Goal: Information Seeking & Learning: Find contact information

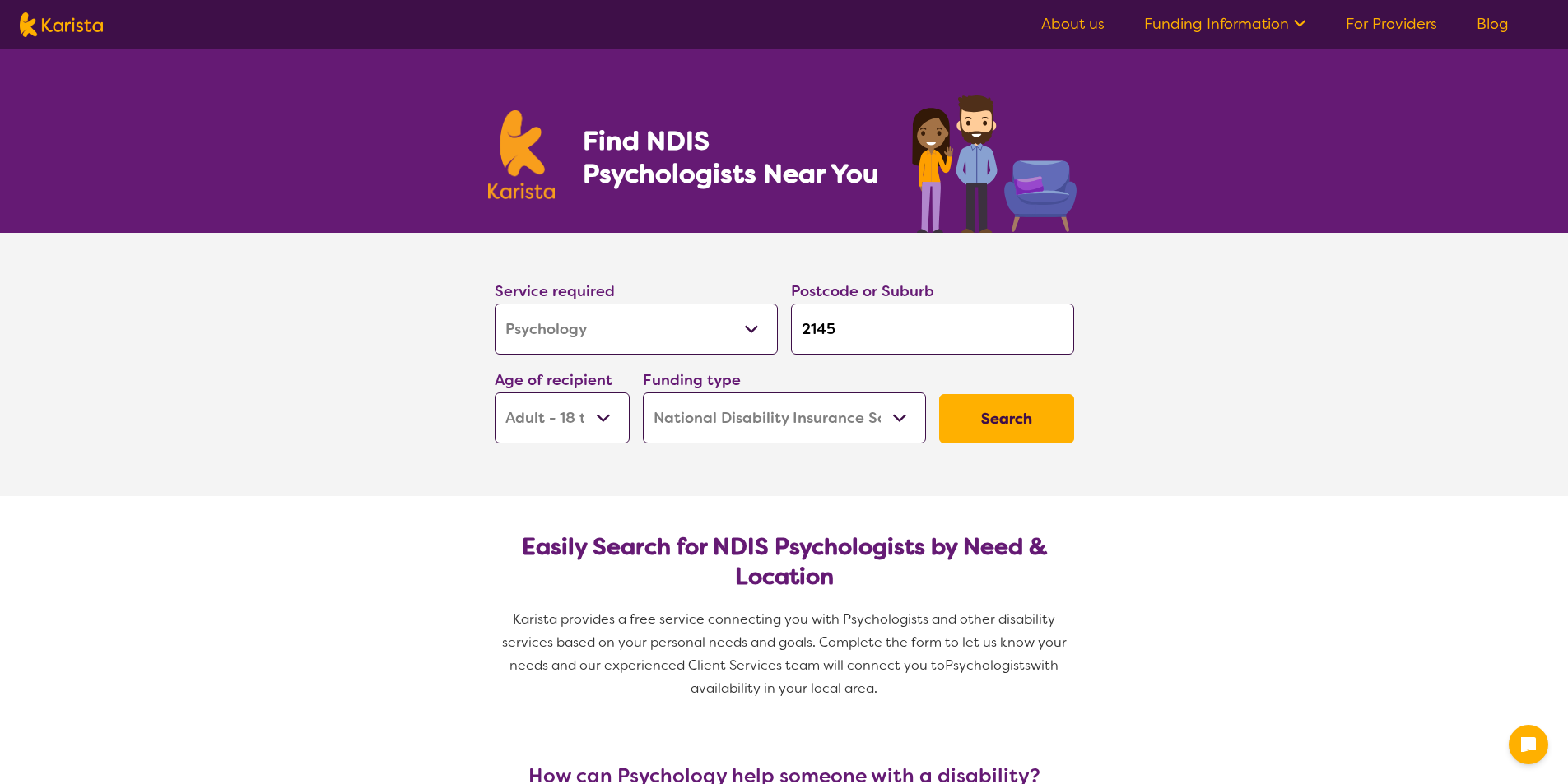
select select "Psychology"
select select "AD"
select select "NDIS"
select select "Psychology"
select select "AD"
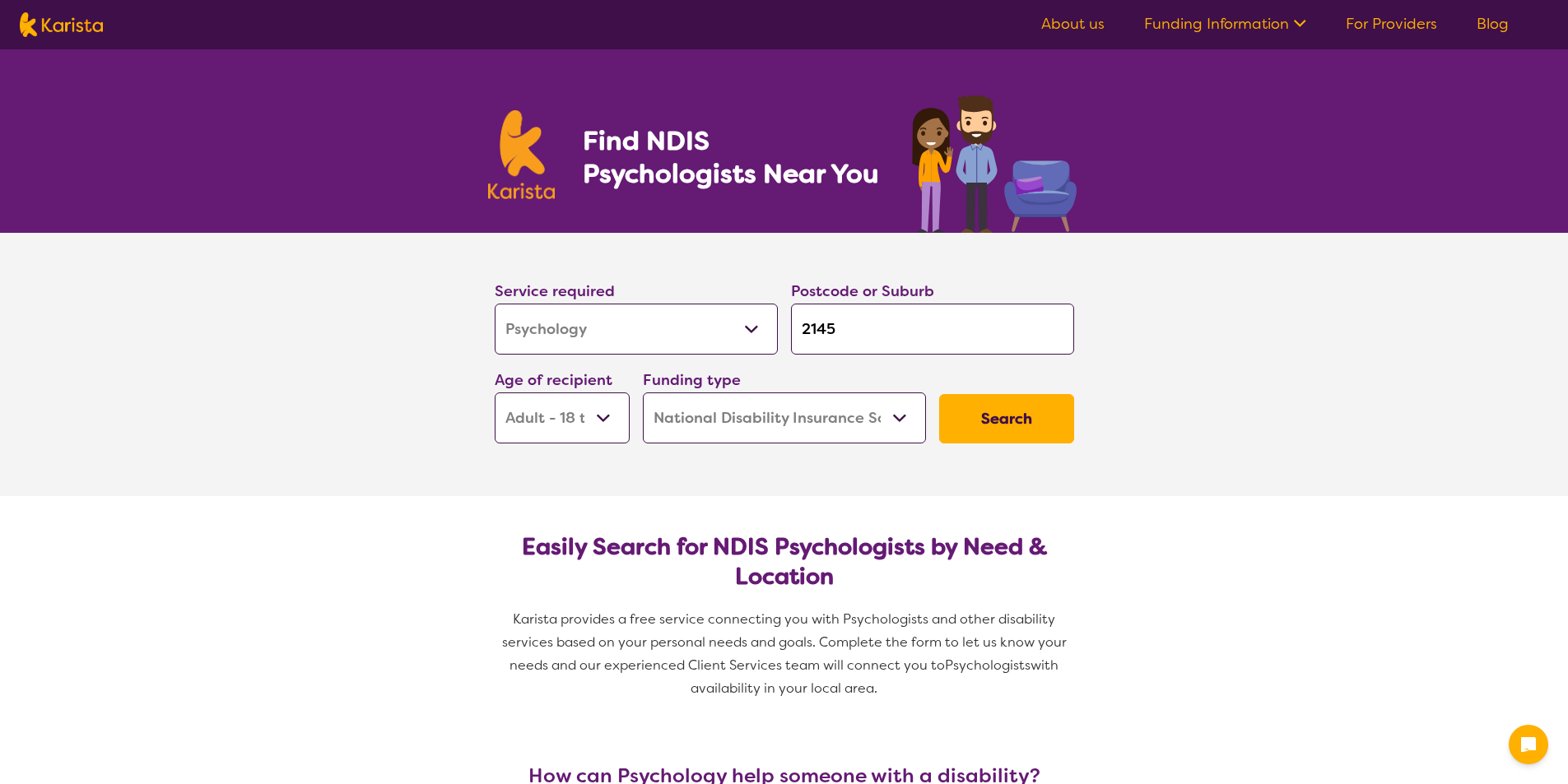
select select "NDIS"
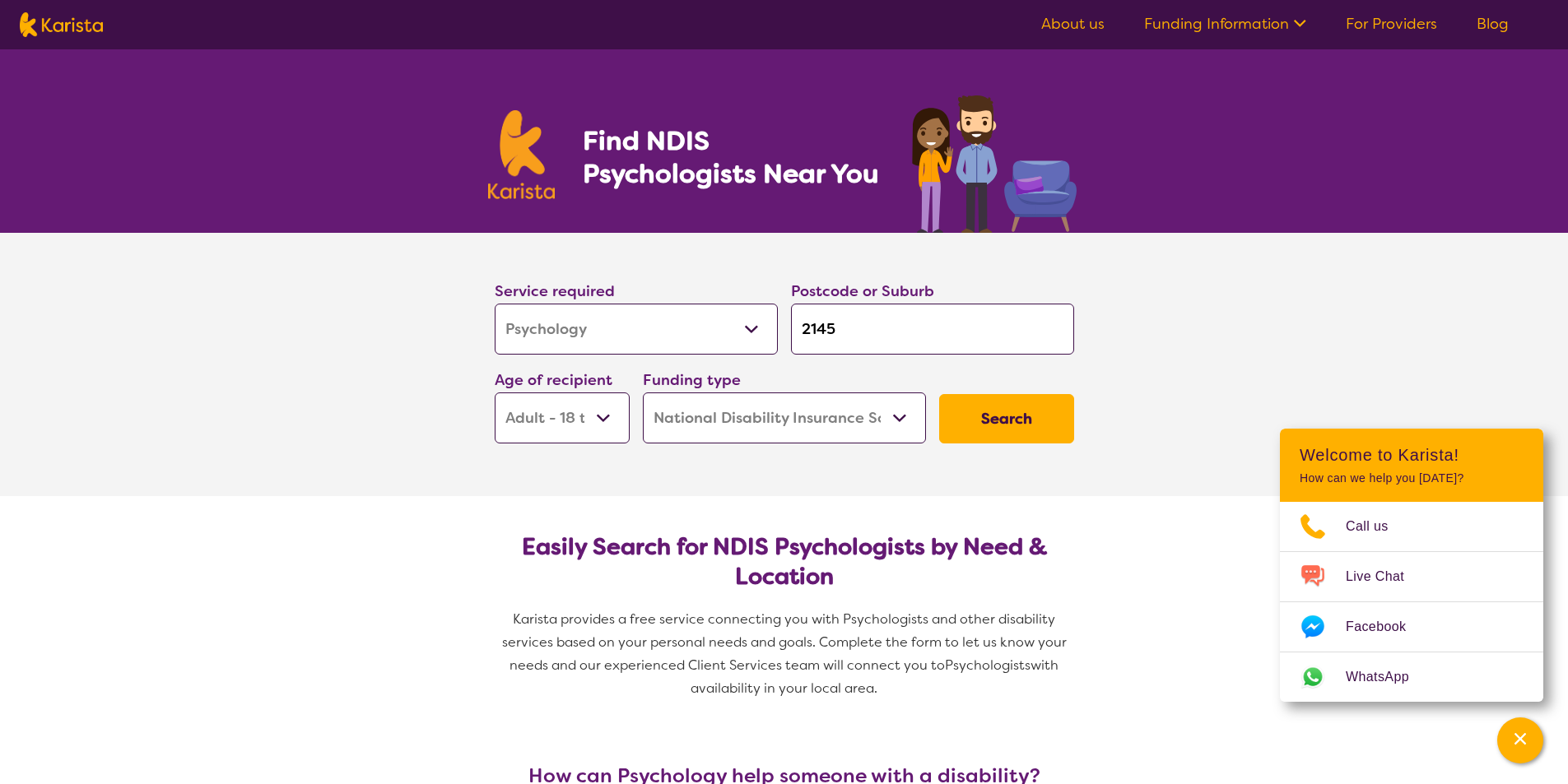
click at [994, 427] on button "Search" at bounding box center [1006, 419] width 135 height 49
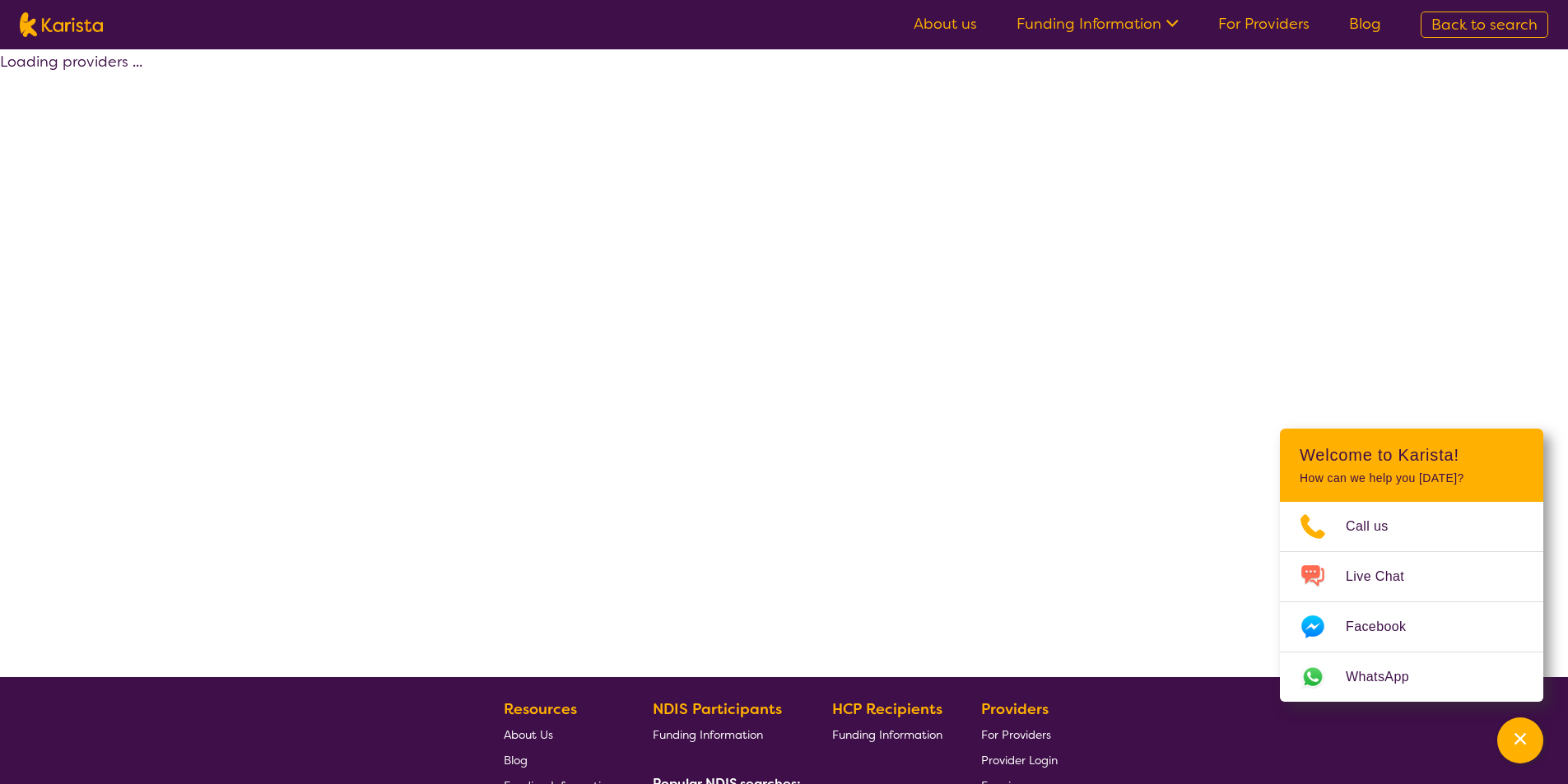
select select "by_score"
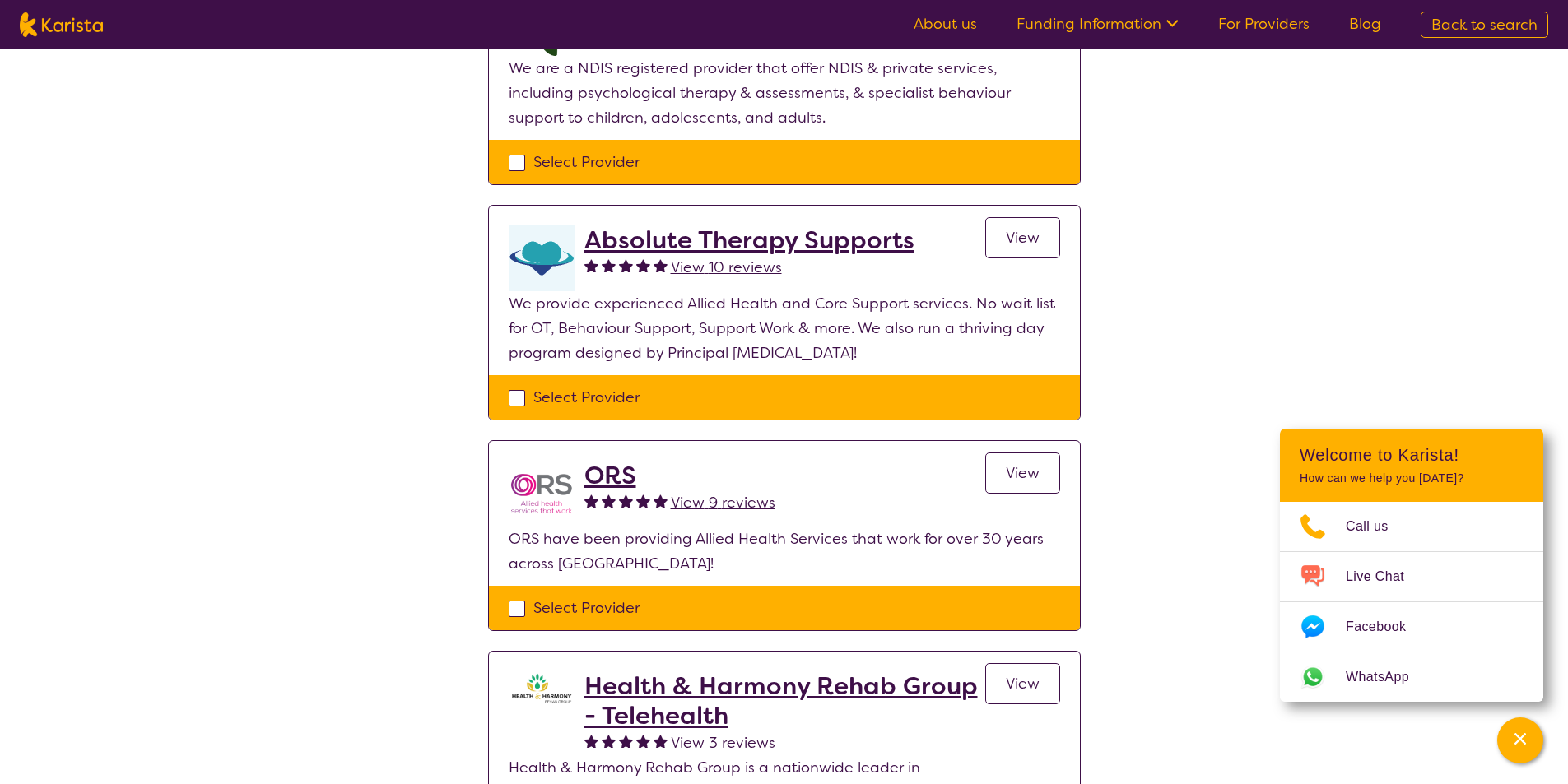
scroll to position [494, 0]
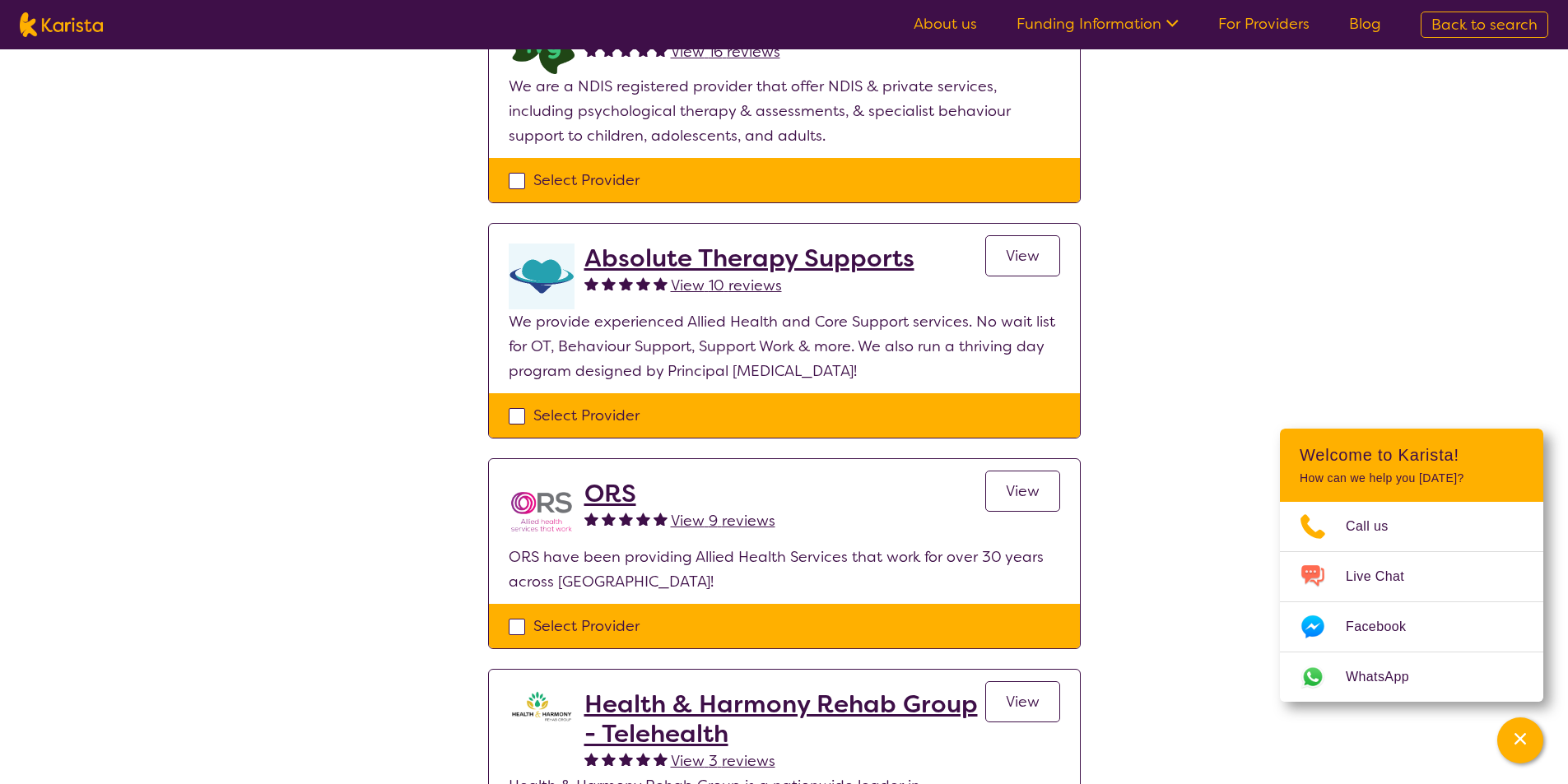
click at [621, 493] on h2 "ORS" at bounding box center [680, 494] width 191 height 30
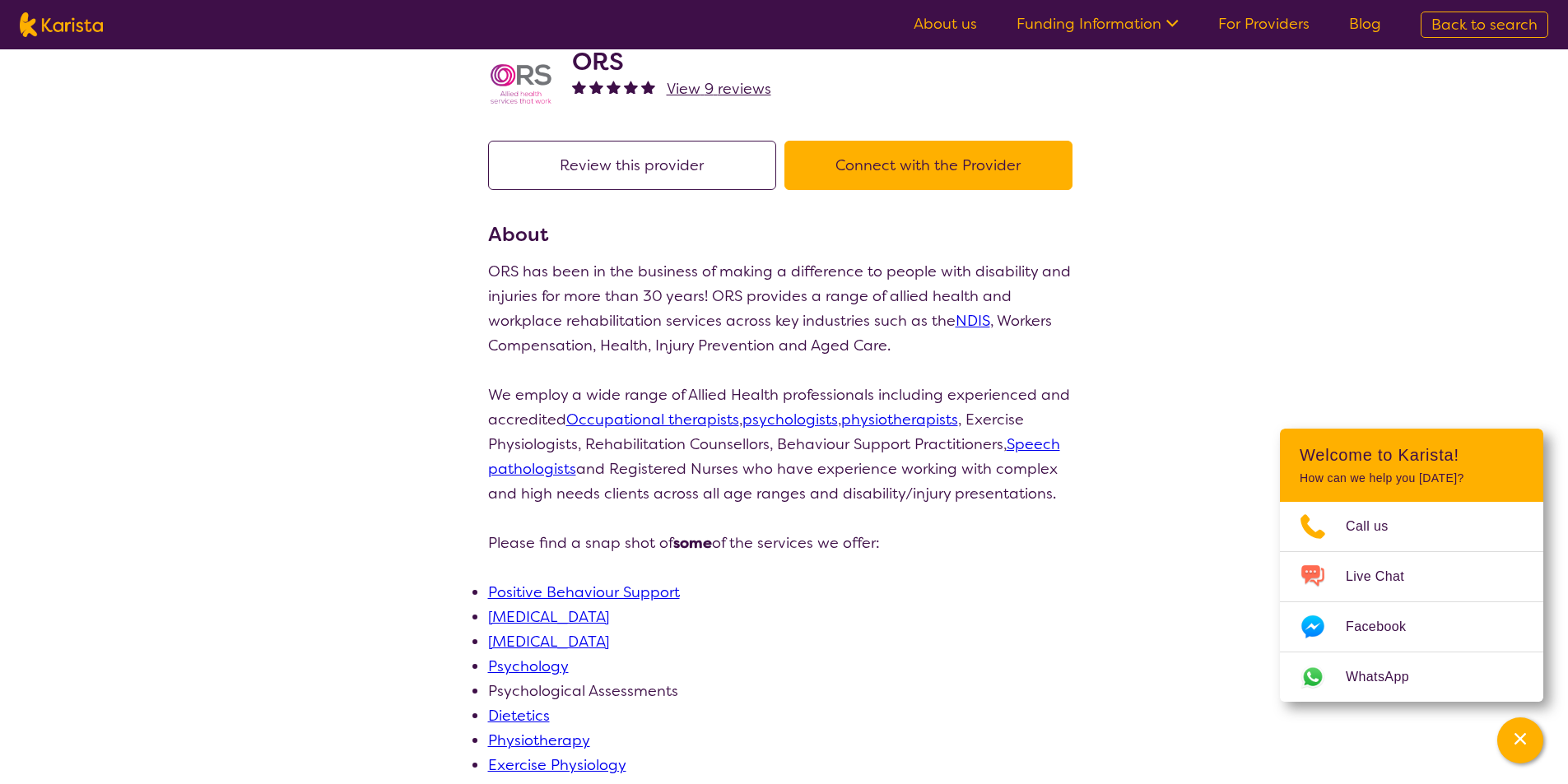
scroll to position [82, 0]
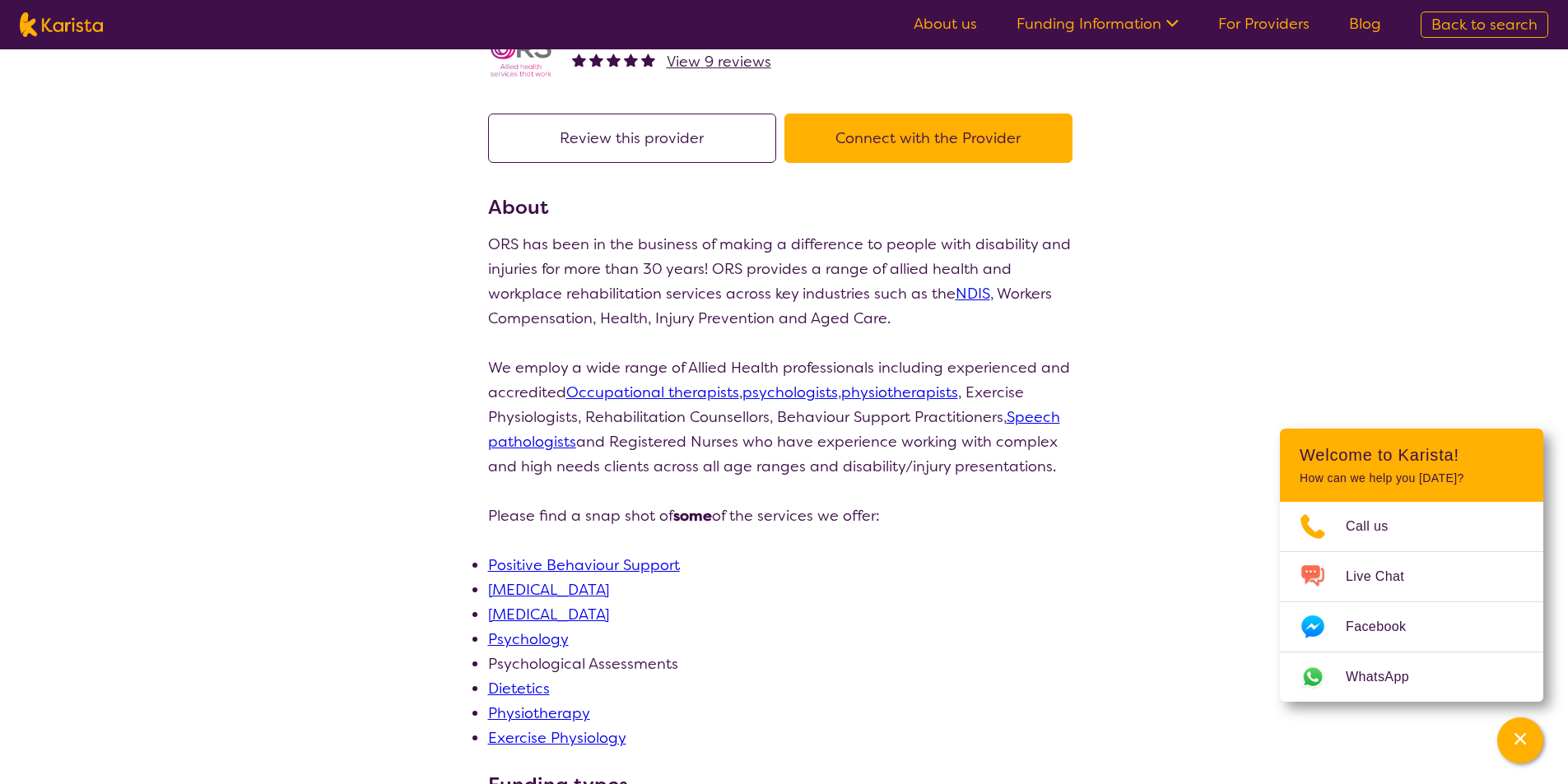
click at [545, 634] on link "Psychology" at bounding box center [528, 639] width 81 height 20
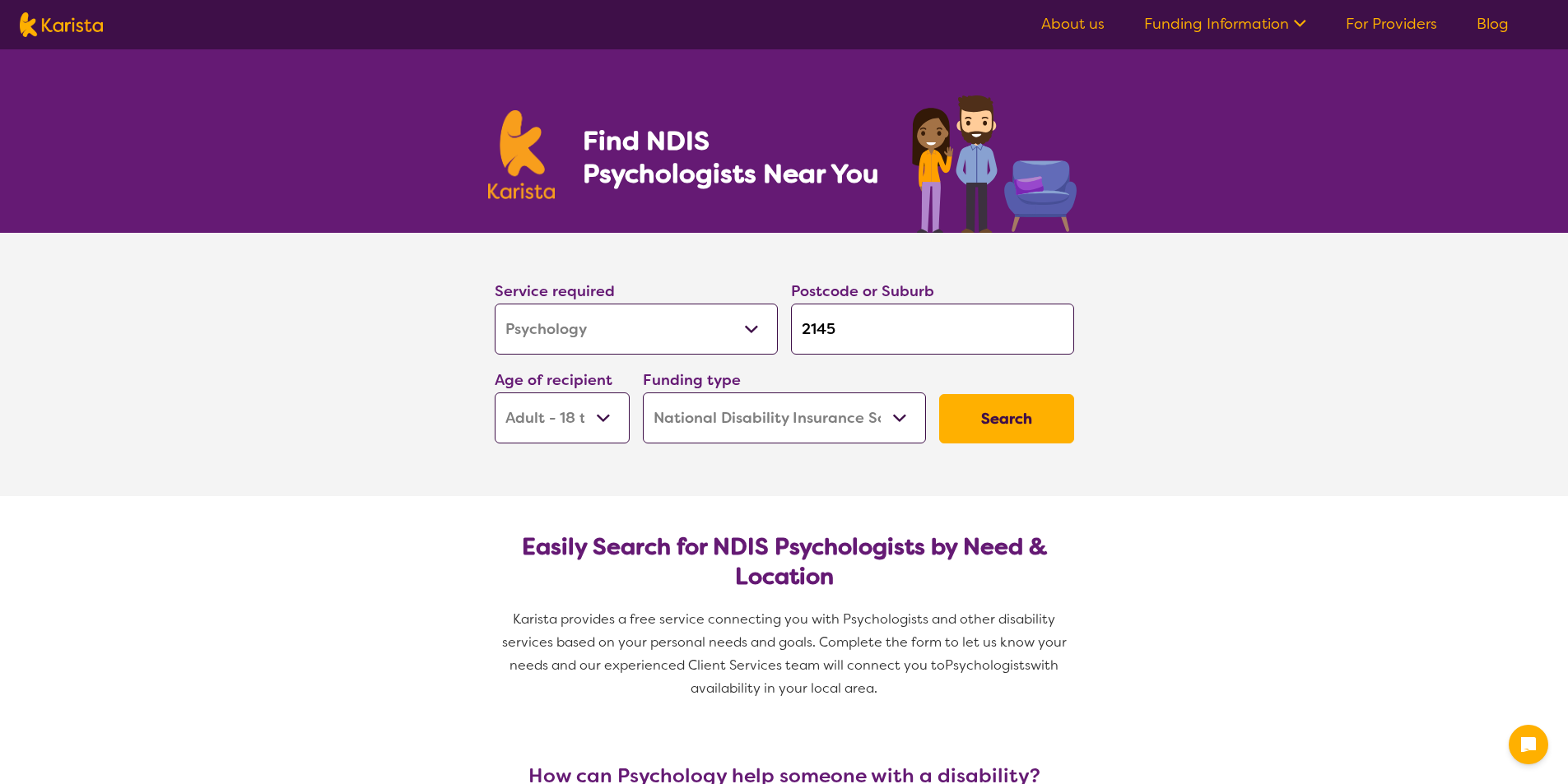
select select "Psychology"
select select "AD"
select select "NDIS"
select select "Psychology"
select select "AD"
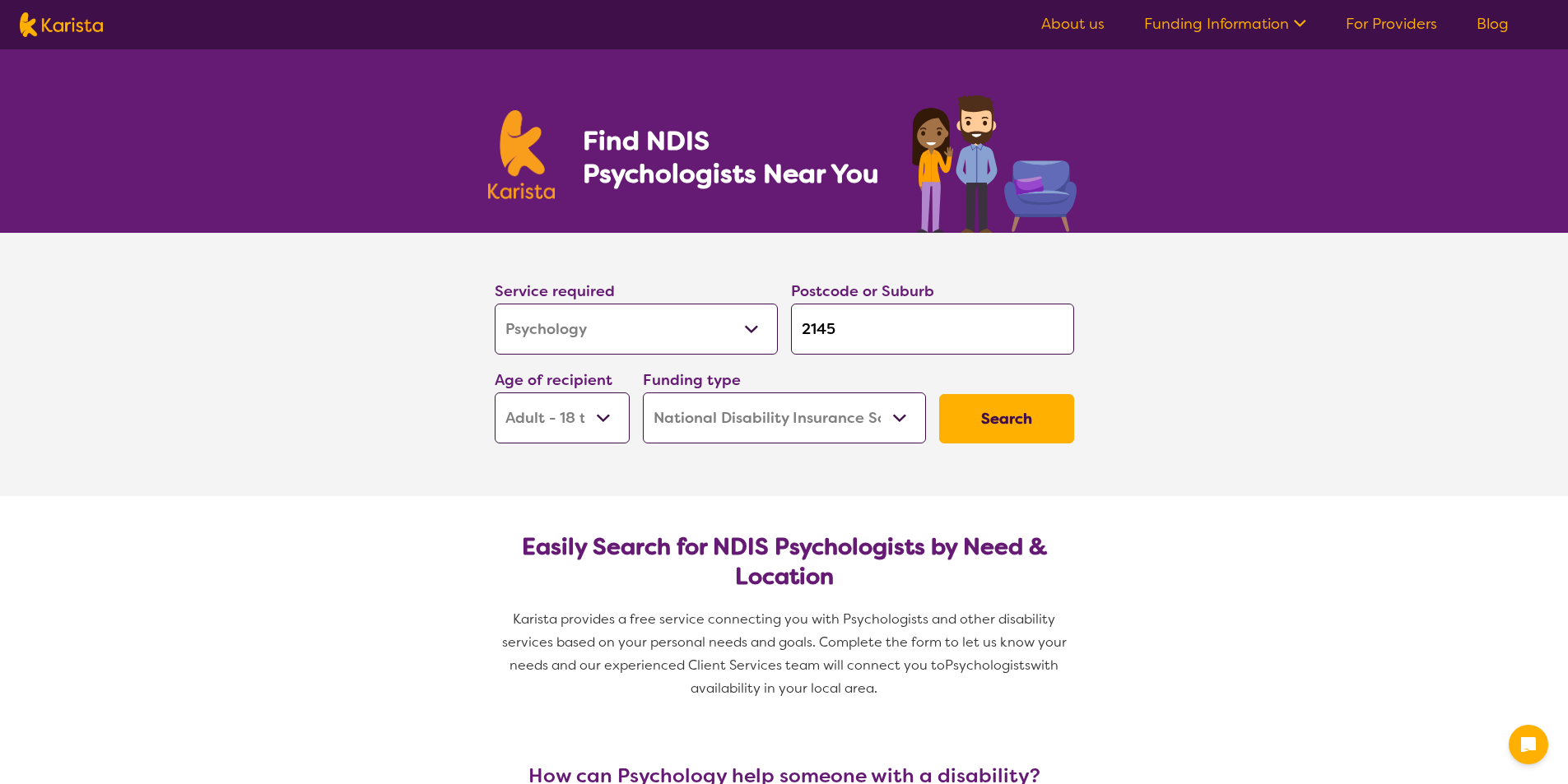
select select "NDIS"
